Goal: Information Seeking & Learning: Learn about a topic

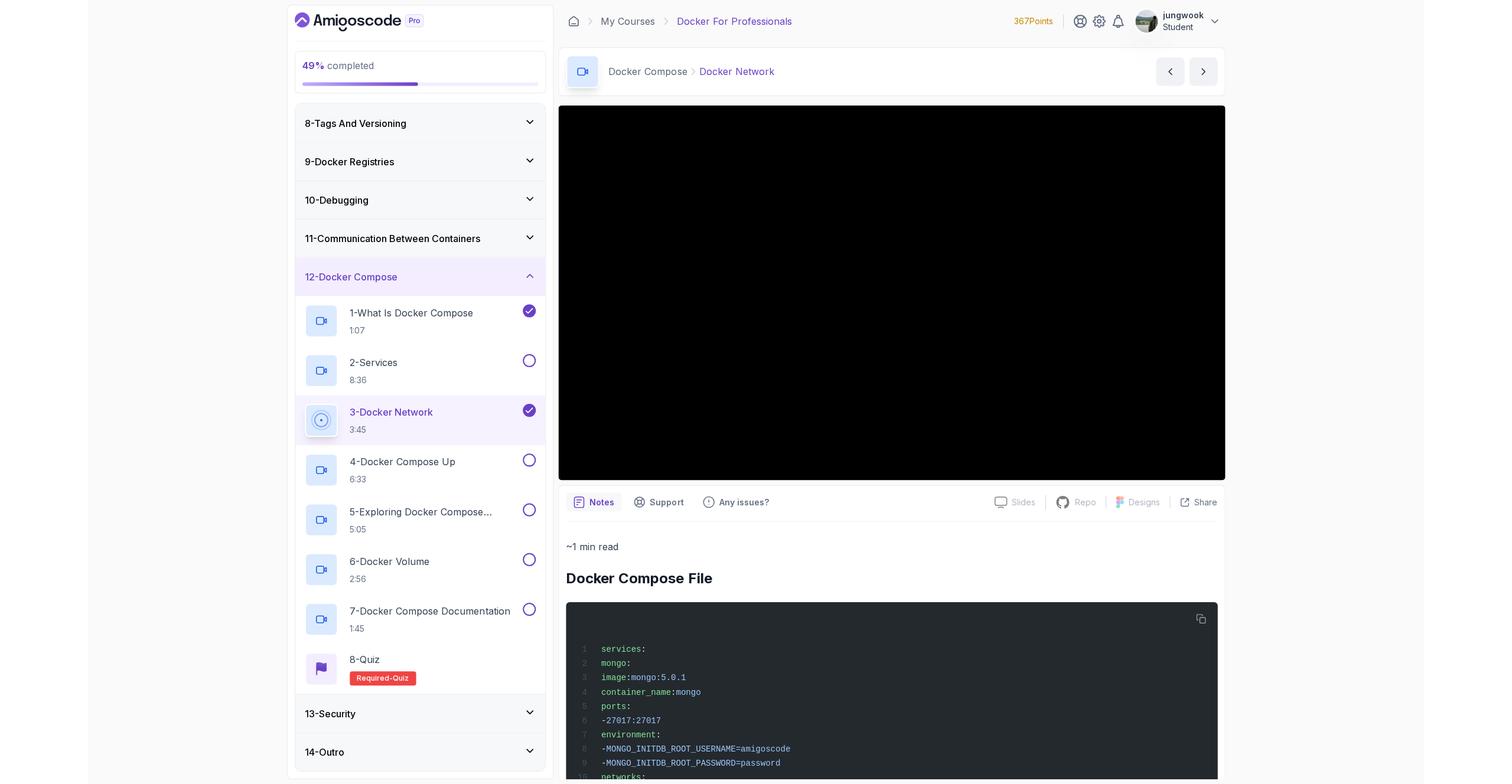
scroll to position [265, 0]
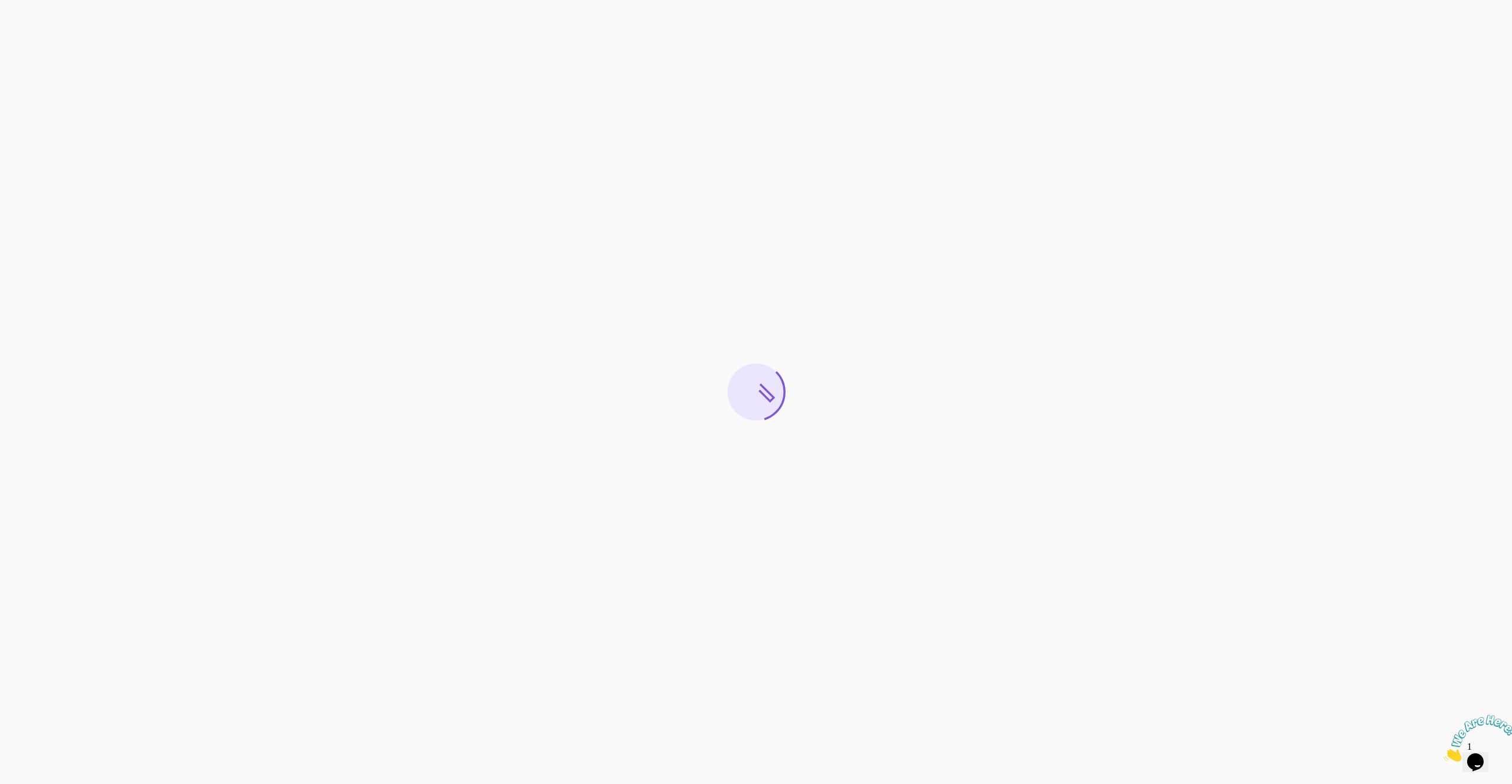
click at [1470, 752] on img at bounding box center [1480, 739] width 73 height 47
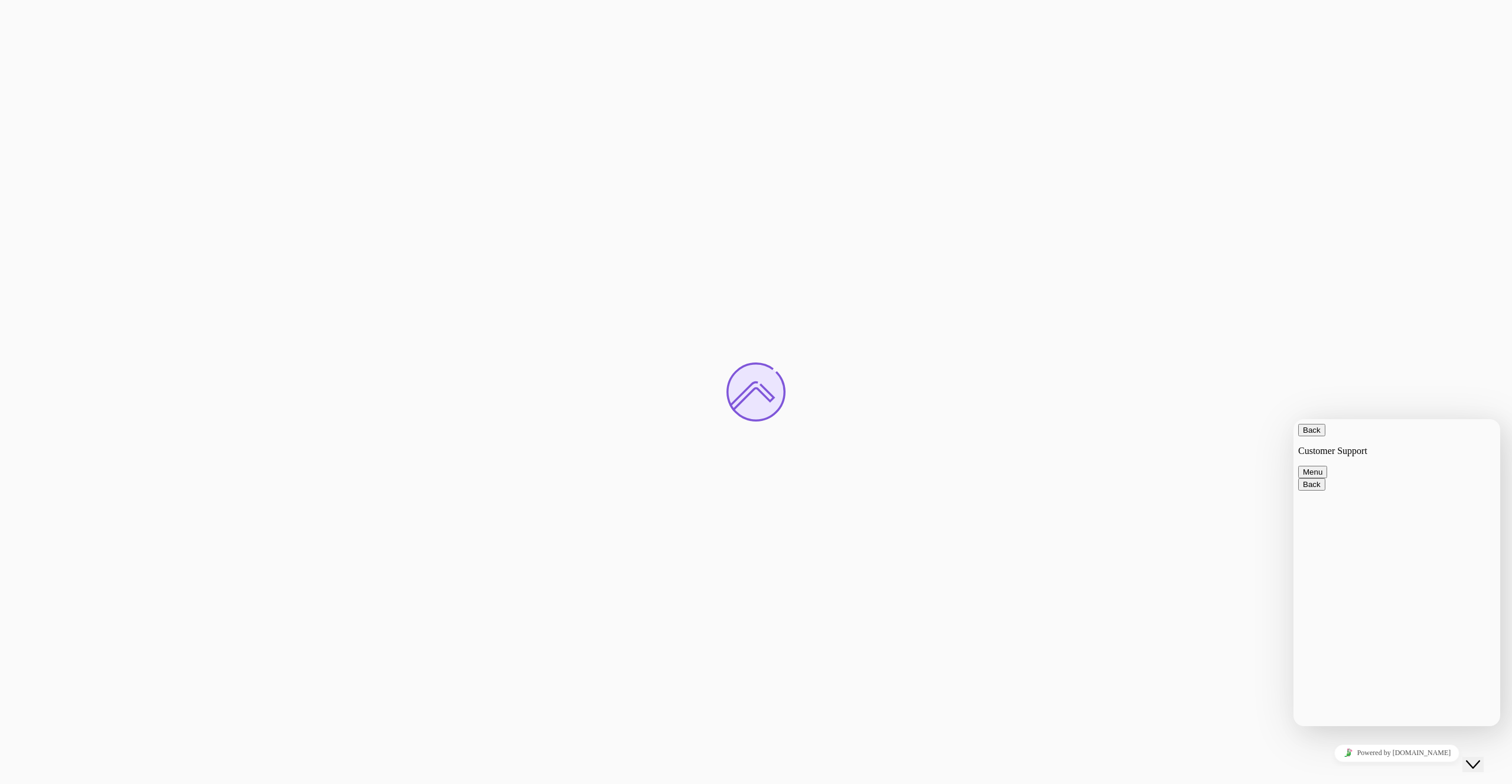
click at [1470, 757] on div "Close Chat This icon closes the chat window." at bounding box center [1473, 764] width 14 height 14
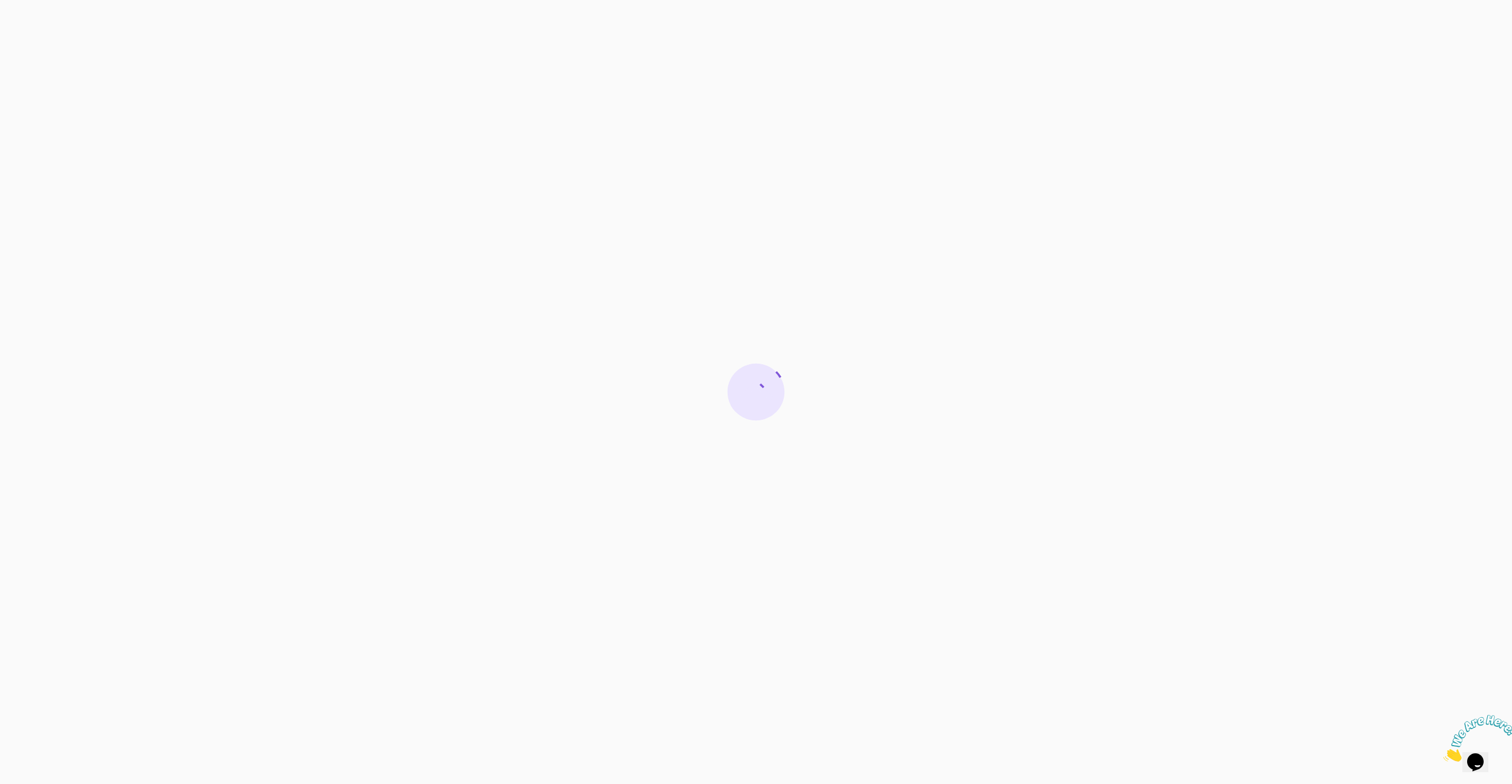
drag, startPoint x: 1506, startPoint y: 715, endPoint x: 2945, endPoint y: 1426, distance: 1605.1
click at [1443, 754] on icon "Close" at bounding box center [1443, 758] width 0 height 10
